Goal: Transaction & Acquisition: Purchase product/service

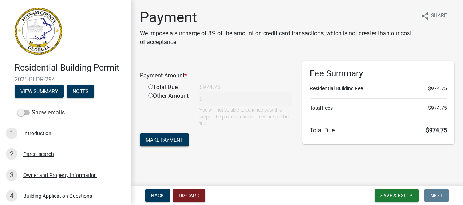
click at [151, 86] on input "radio" at bounding box center [150, 86] width 5 height 5
radio input "true"
type input "974.75"
click at [162, 138] on span "Make Payment" at bounding box center [165, 140] width 38 height 6
